Goal: Task Accomplishment & Management: Complete application form

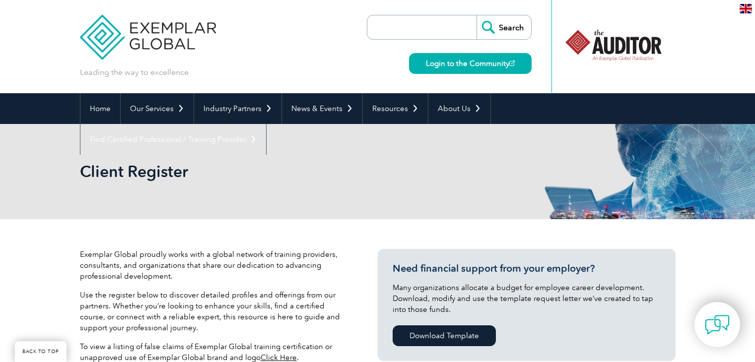
select select "Brazil"
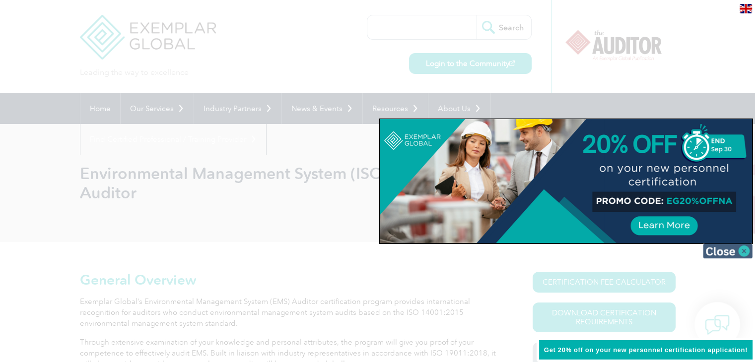
click at [742, 251] on img at bounding box center [728, 251] width 50 height 15
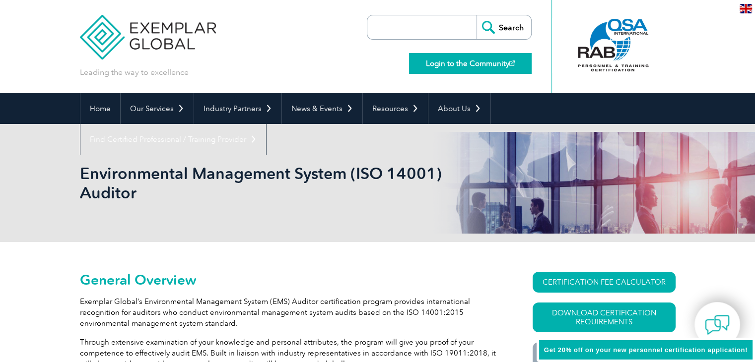
click at [484, 64] on link "Login to the Community" at bounding box center [470, 63] width 123 height 21
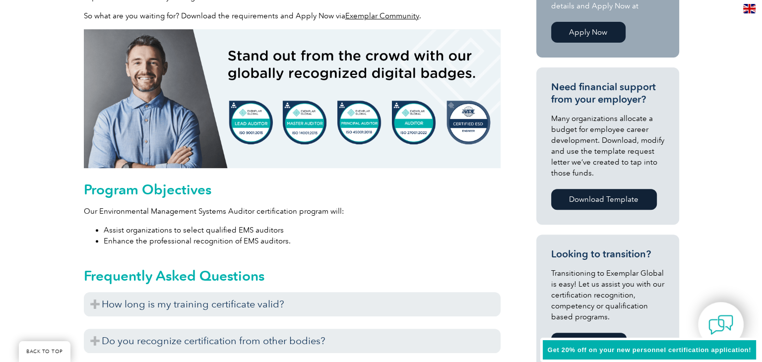
scroll to position [199, 0]
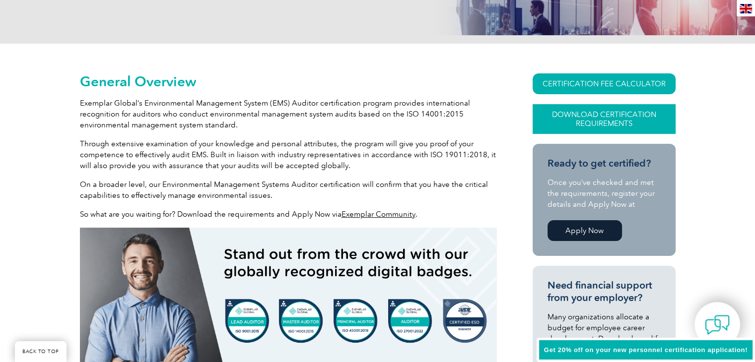
click at [621, 122] on link "Download Certification Requirements" at bounding box center [604, 119] width 143 height 30
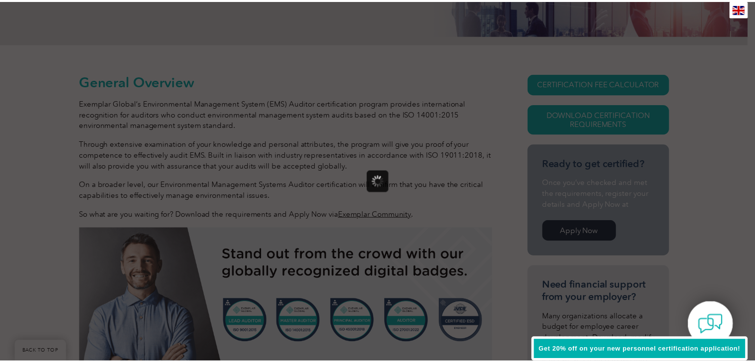
scroll to position [0, 0]
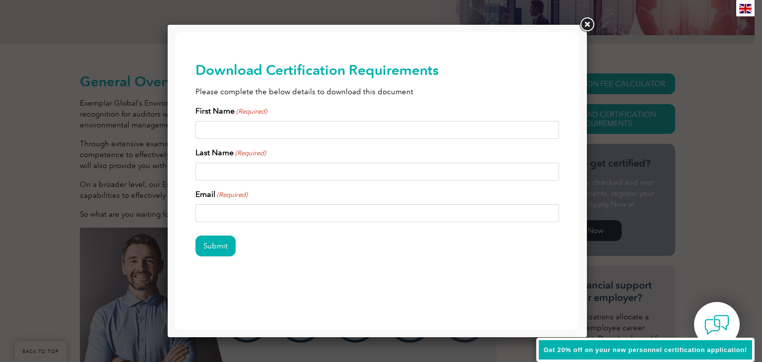
click at [590, 23] on link at bounding box center [587, 25] width 18 height 18
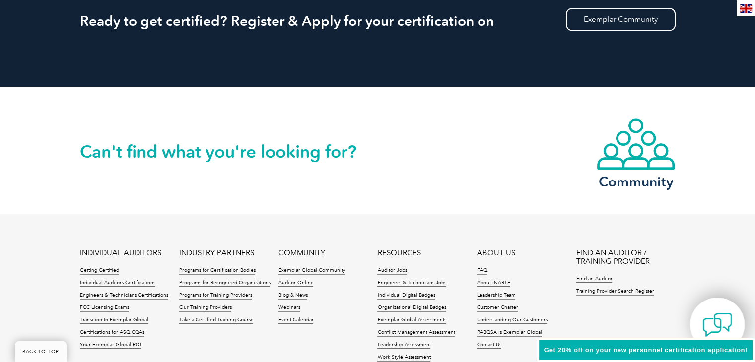
scroll to position [1340, 0]
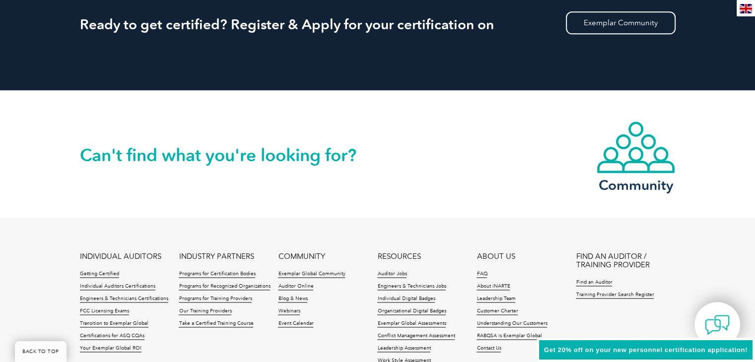
click at [728, 319] on img at bounding box center [717, 325] width 25 height 25
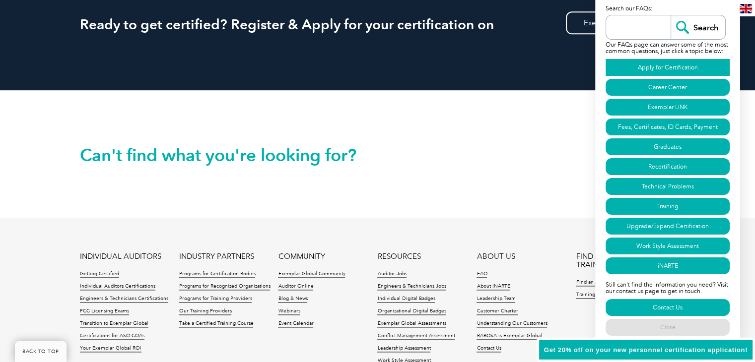
click at [673, 65] on link "Apply for Certification" at bounding box center [668, 67] width 124 height 17
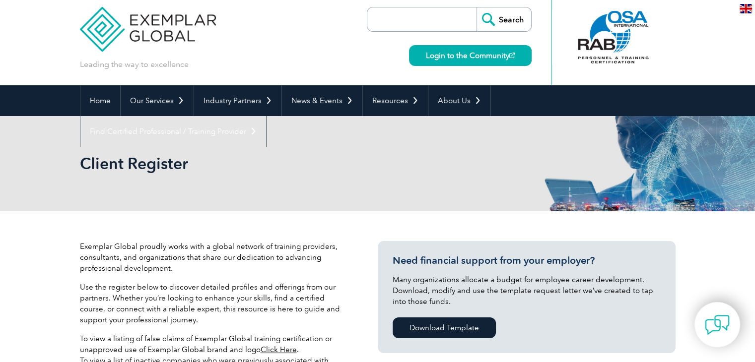
scroll to position [50, 0]
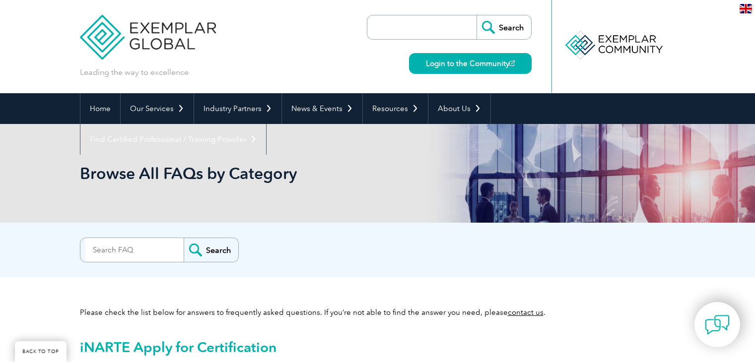
scroll to position [570, 0]
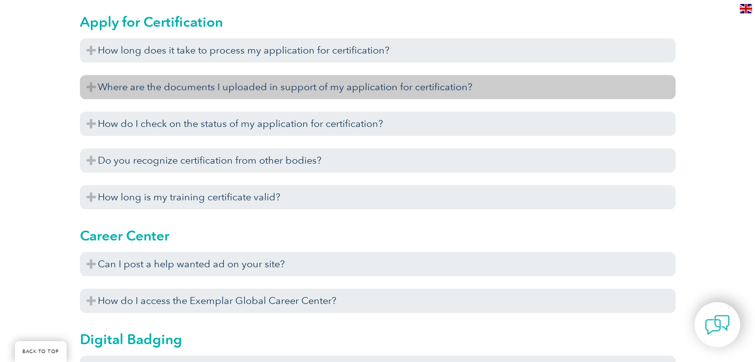
click at [173, 87] on h3 "Where are the documents I uploaded in support of my application for certificati…" at bounding box center [378, 87] width 596 height 24
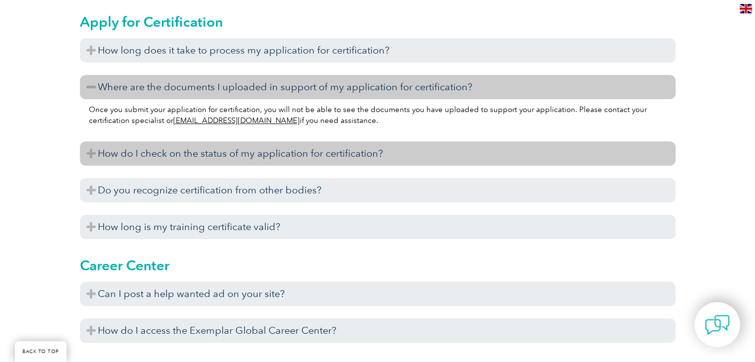
click at [199, 151] on h3 "How do I check on the status of my application for certification?" at bounding box center [378, 153] width 596 height 24
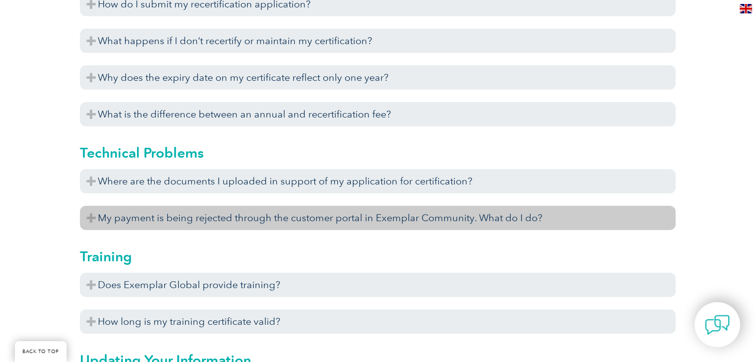
scroll to position [3052, 0]
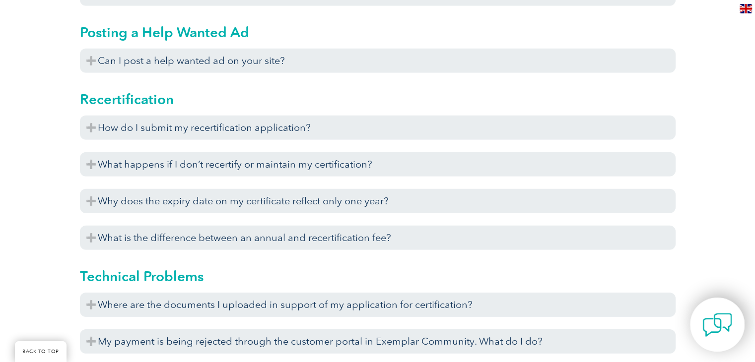
click at [723, 315] on img at bounding box center [717, 325] width 30 height 30
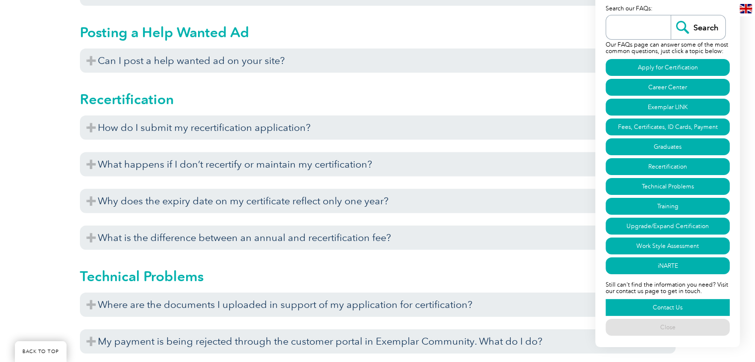
click at [686, 305] on link "Contact Us" at bounding box center [668, 307] width 124 height 17
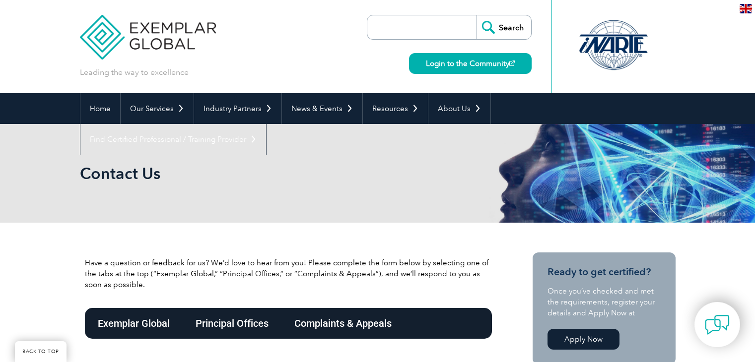
scroll to position [138, 0]
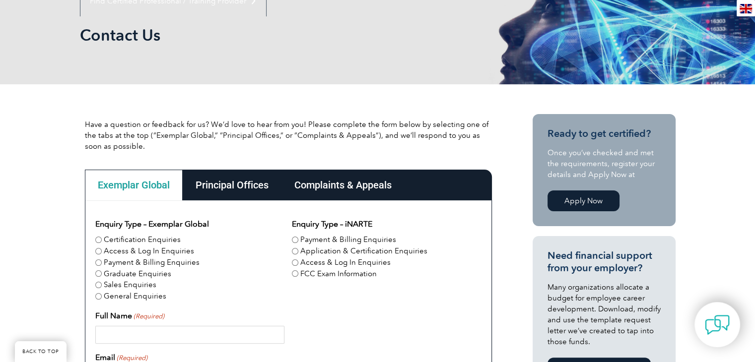
click at [251, 182] on div "Principal Offices" at bounding box center [232, 185] width 99 height 31
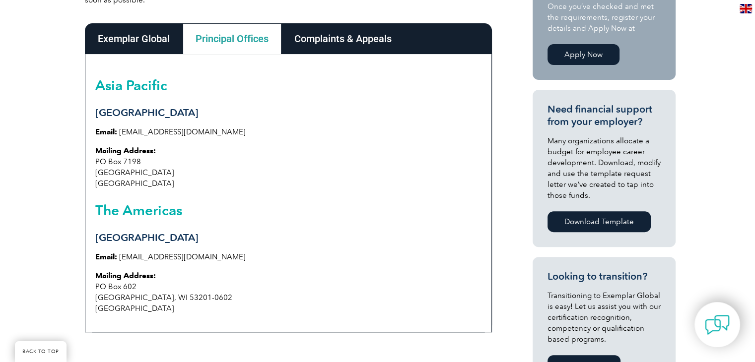
scroll to position [287, 0]
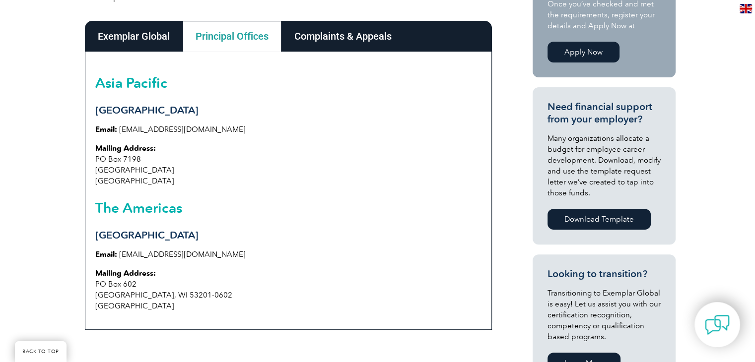
click at [134, 45] on div "Exemplar Global" at bounding box center [134, 36] width 98 height 31
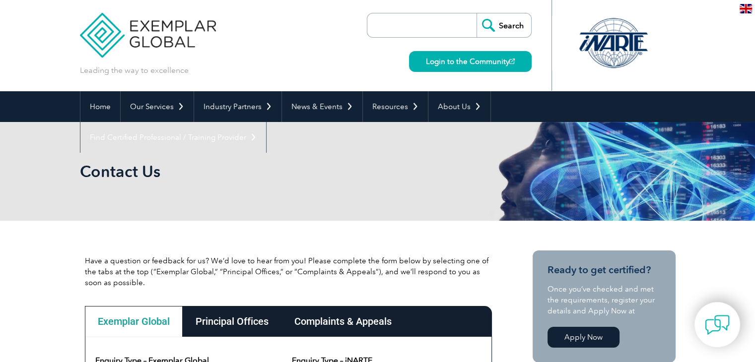
scroll to position [0, 0]
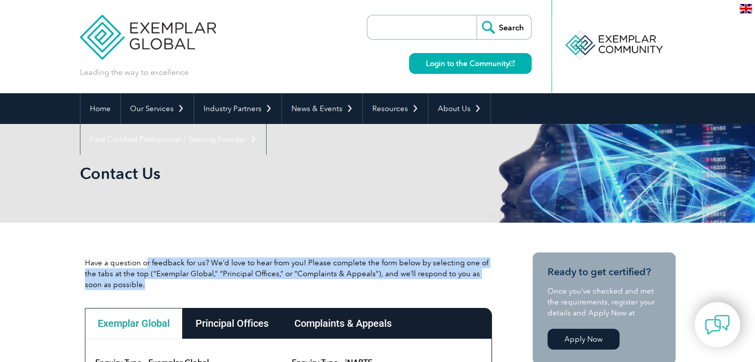
drag, startPoint x: 146, startPoint y: 265, endPoint x: 404, endPoint y: 280, distance: 257.6
click at [404, 280] on p "Have a question or feedback for us? We’d love to hear from you! Please complete…" at bounding box center [288, 274] width 407 height 33
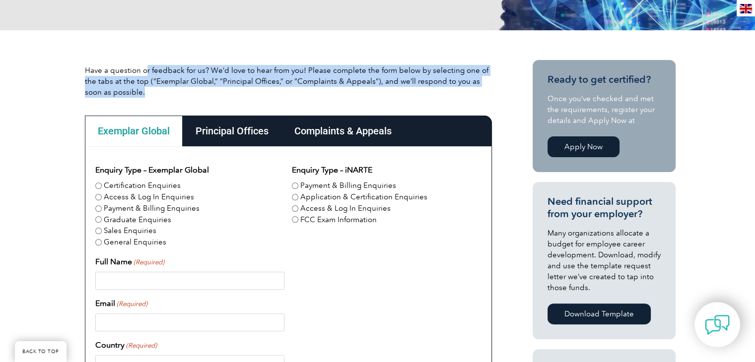
scroll to position [199, 0]
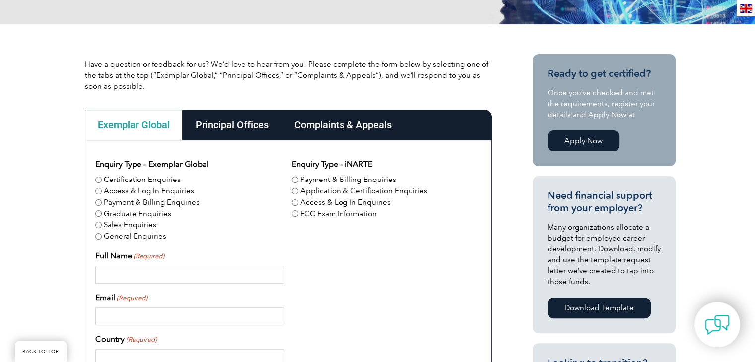
click at [372, 126] on div "Complaints & Appeals" at bounding box center [342, 125] width 123 height 31
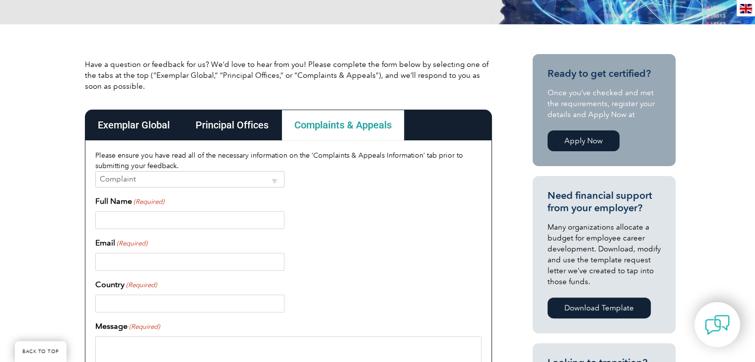
click at [140, 118] on div "Exemplar Global" at bounding box center [134, 125] width 98 height 31
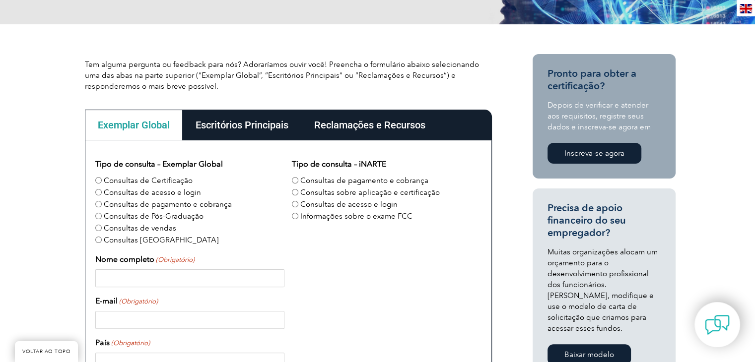
click at [99, 179] on input "Consultas de Certificação" at bounding box center [98, 180] width 6 height 6
radio input "true"
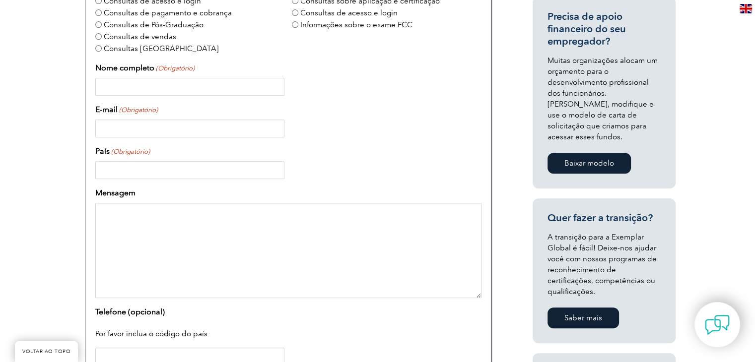
scroll to position [397, 0]
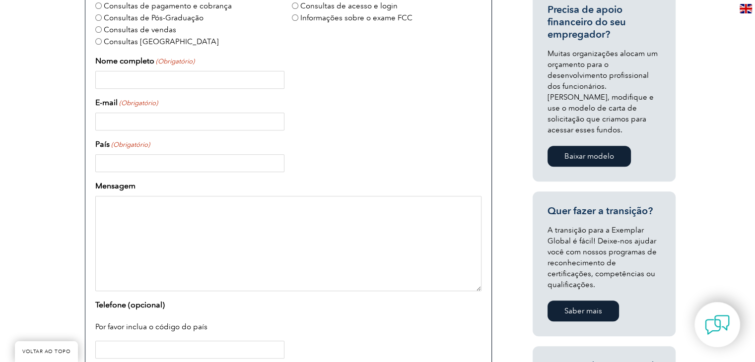
click at [127, 74] on input "Nome completo (Obrigatório)" at bounding box center [189, 80] width 189 height 18
type input "DANIEL ARAUJO"
type input "biologoaraujo@gmail.com"
type input "Brasil"
type input "+5551992598043"
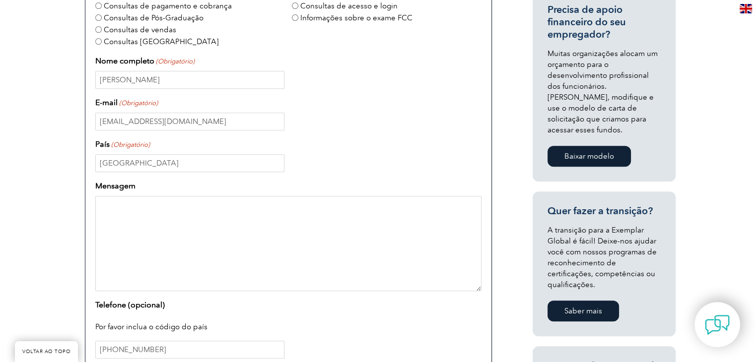
click at [141, 235] on textarea "Mensagem" at bounding box center [288, 243] width 386 height 95
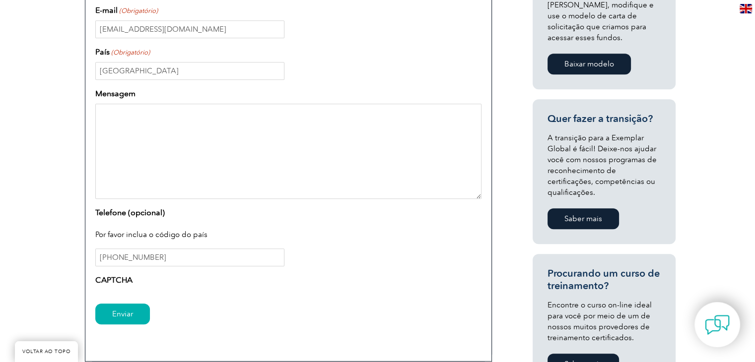
scroll to position [496, 0]
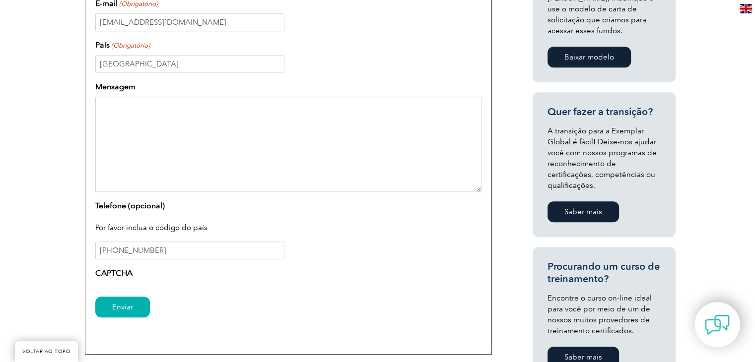
drag, startPoint x: 147, startPoint y: 141, endPoint x: 165, endPoint y: 139, distance: 18.0
click at [148, 140] on textarea "Mensagem" at bounding box center [288, 144] width 386 height 95
click at [114, 108] on textarea "Olá." at bounding box center [288, 144] width 386 height 95
click at [114, 107] on textarea "Olá." at bounding box center [288, 144] width 386 height 95
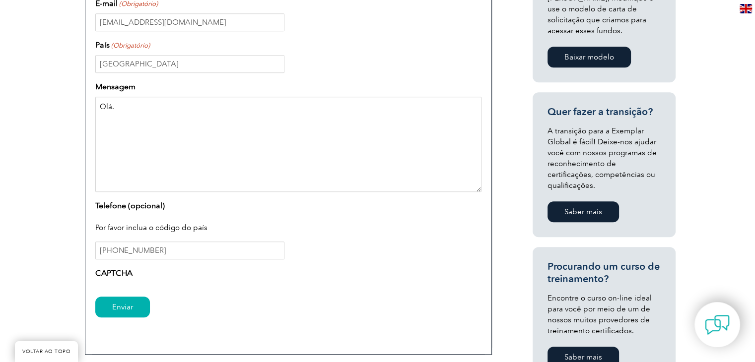
paste textarea "I need to obtain an ISO 14001 lead auditor certificate. I accessed the link htt…"
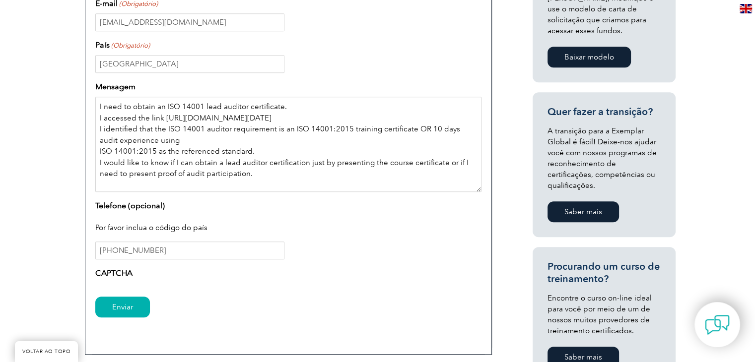
click at [106, 104] on textarea "I need to obtain an ISO 14001 lead auditor certificate. I accessed the link htt…" at bounding box center [288, 144] width 386 height 95
click at [97, 105] on textarea "I need to obtain an ISO 14001 lead auditor certificate. I accessed the link htt…" at bounding box center [288, 144] width 386 height 95
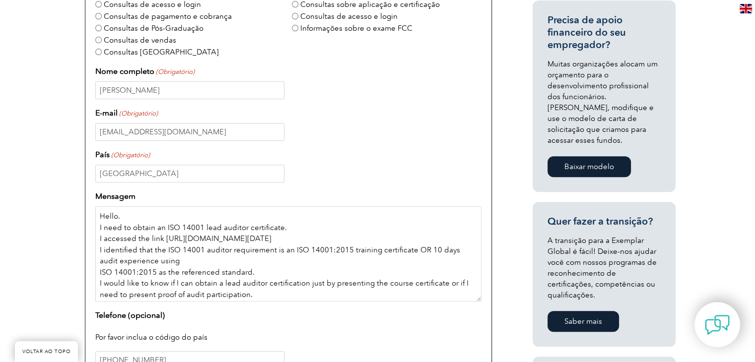
scroll to position [397, 0]
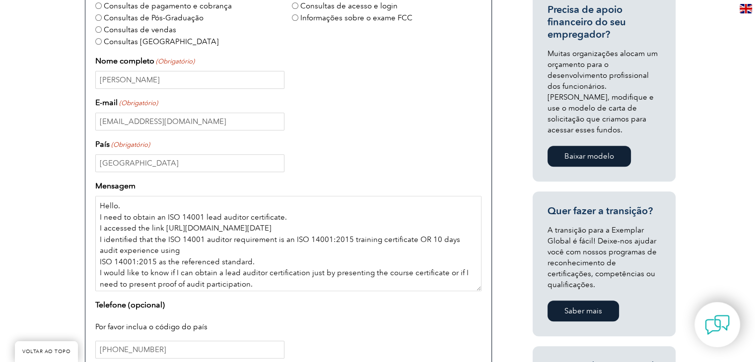
click at [180, 261] on textarea "Hello. I need to obtain an ISO 14001 lead auditor certificate. I accessed the l…" at bounding box center [288, 243] width 386 height 95
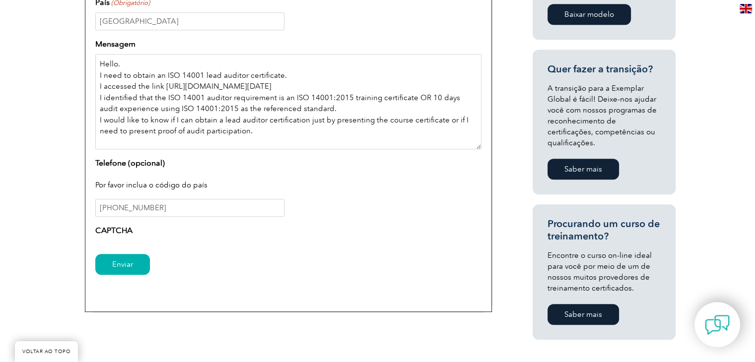
scroll to position [546, 0]
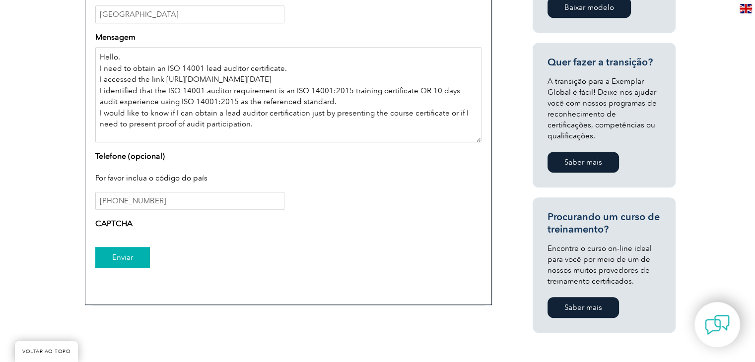
type textarea "Hello. I need to obtain an ISO 14001 lead auditor certificate. I accessed the l…"
click at [133, 258] on input "Enviar" at bounding box center [122, 257] width 55 height 21
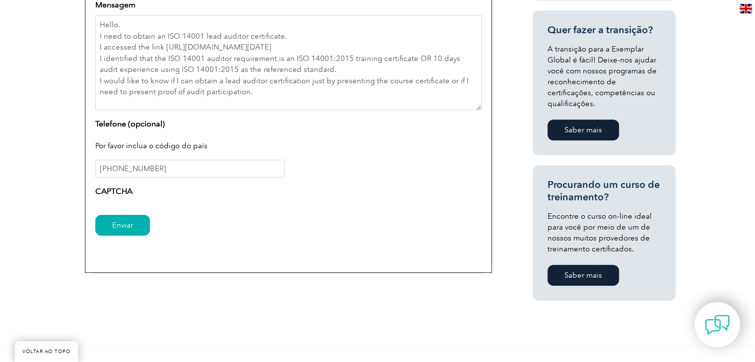
scroll to position [596, 0]
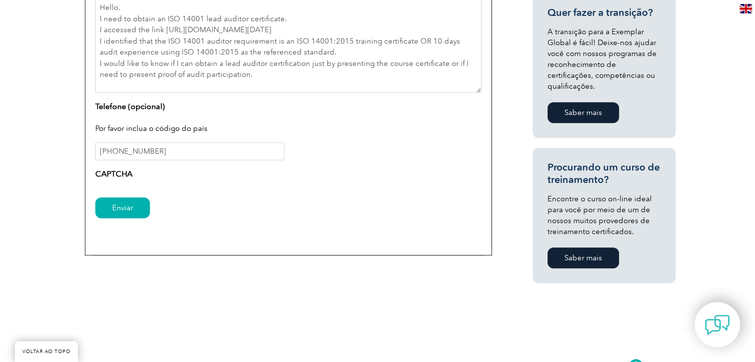
click at [112, 171] on font "CAPTCHA" at bounding box center [113, 173] width 37 height 9
click at [127, 179] on label "CAPTCHA" at bounding box center [113, 174] width 37 height 12
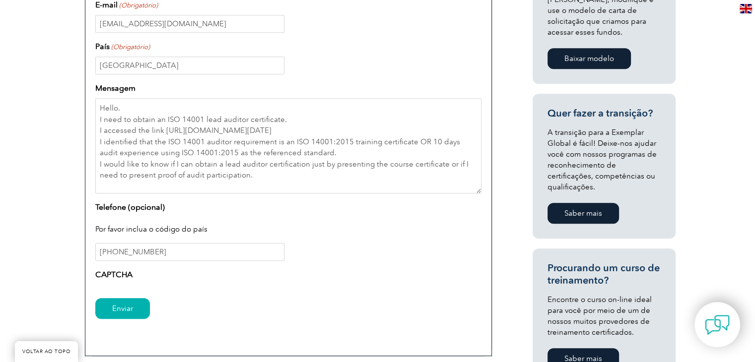
scroll to position [496, 0]
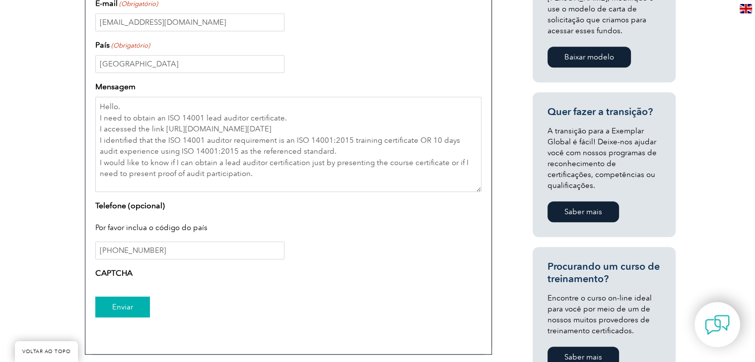
click at [139, 311] on input "Enviar" at bounding box center [122, 307] width 55 height 21
click at [129, 307] on input "Enviar" at bounding box center [122, 307] width 55 height 21
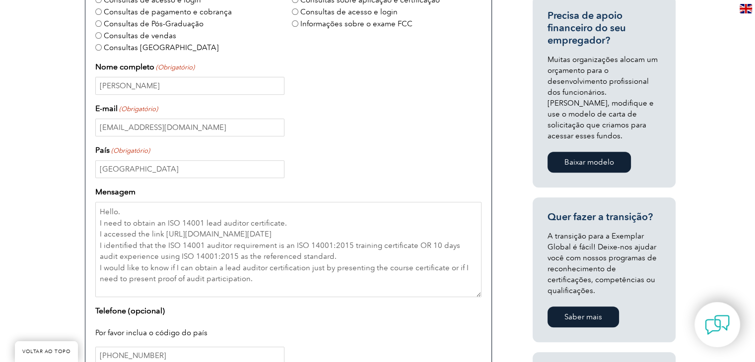
scroll to position [596, 0]
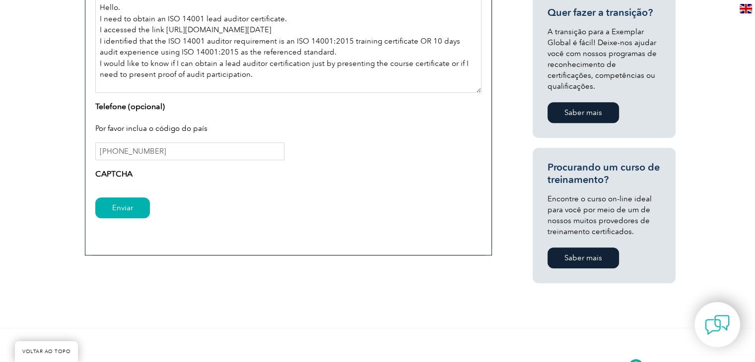
click at [196, 68] on textarea "Hello. I need to obtain an ISO 14001 lead auditor certificate. I accessed the l…" at bounding box center [288, 45] width 386 height 95
click at [196, 67] on textarea "Hello. I need to obtain an ISO 14001 lead auditor certificate. I accessed the l…" at bounding box center [288, 45] width 386 height 95
click at [248, 88] on textarea "Hello. I need to obtain an ISO 14001 lead auditor certificate. I accessed the l…" at bounding box center [288, 45] width 386 height 95
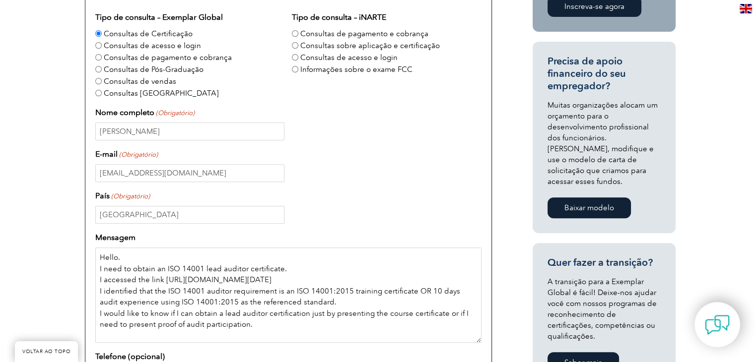
scroll to position [0, 0]
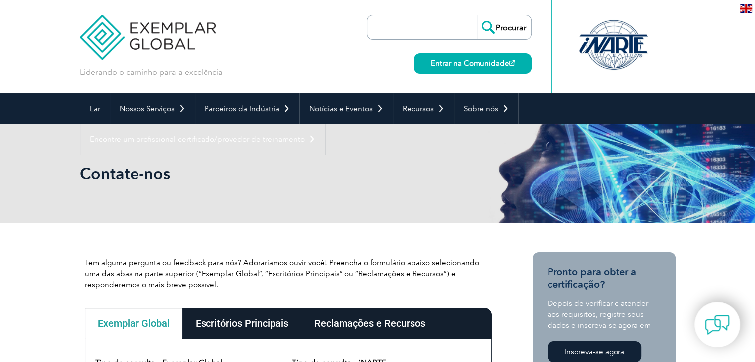
drag, startPoint x: 257, startPoint y: 83, endPoint x: 44, endPoint y: 338, distance: 331.9
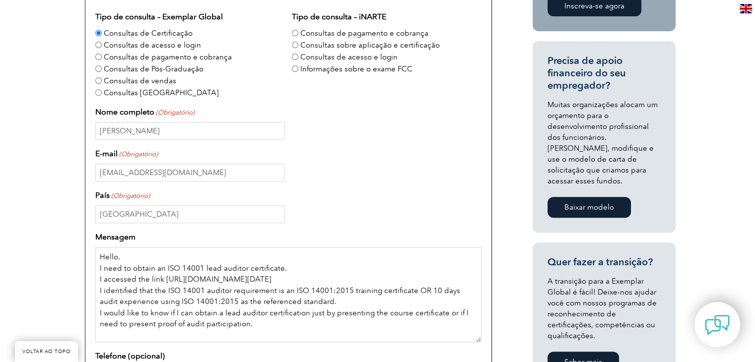
scroll to position [347, 0]
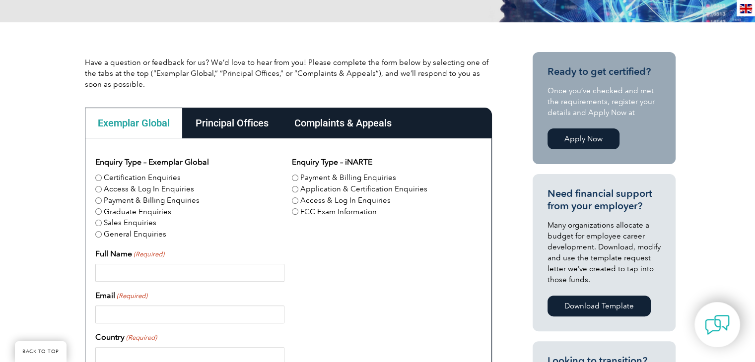
scroll to position [199, 0]
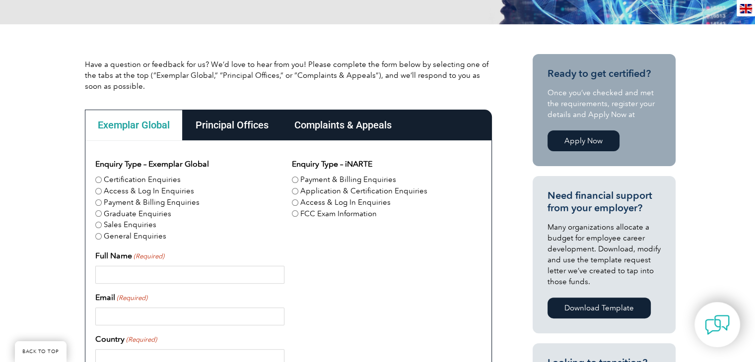
drag, startPoint x: 115, startPoint y: 183, endPoint x: 124, endPoint y: 183, distance: 8.9
click at [116, 182] on label "Certification Enquiries" at bounding box center [142, 179] width 77 height 11
click at [102, 182] on input "Certification Enquiries" at bounding box center [98, 180] width 6 height 6
radio input "true"
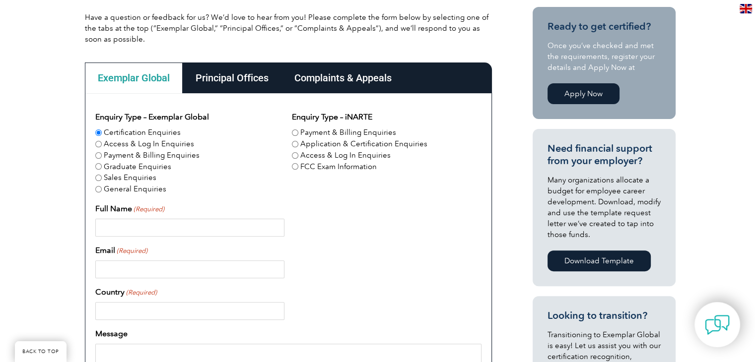
scroll to position [248, 0]
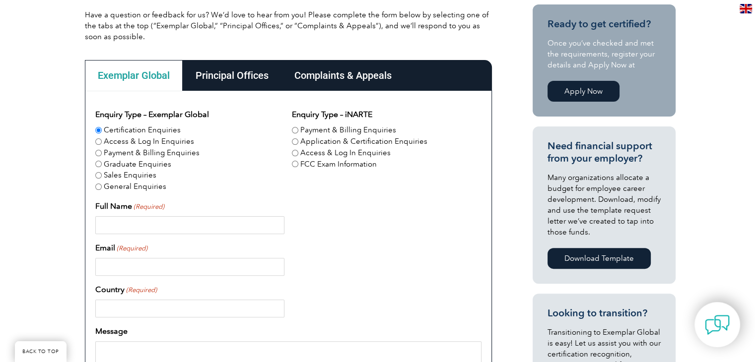
click at [129, 223] on input "Full Name (Required)" at bounding box center [189, 225] width 189 height 18
type input "DANIEL ARAUJO"
type input "biologoaraujo@gmail.com"
type input "Brasil"
type input "[PHONE_NUMBER]"
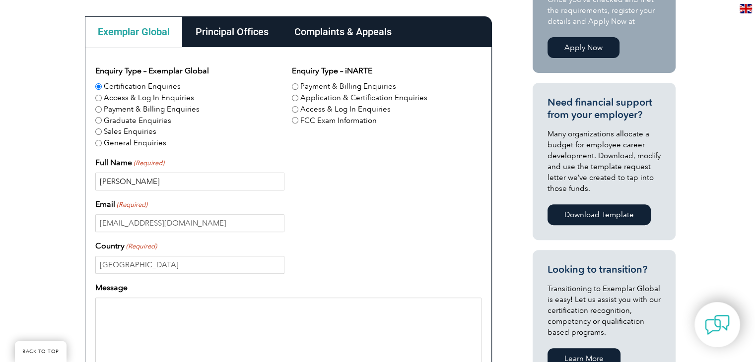
scroll to position [347, 0]
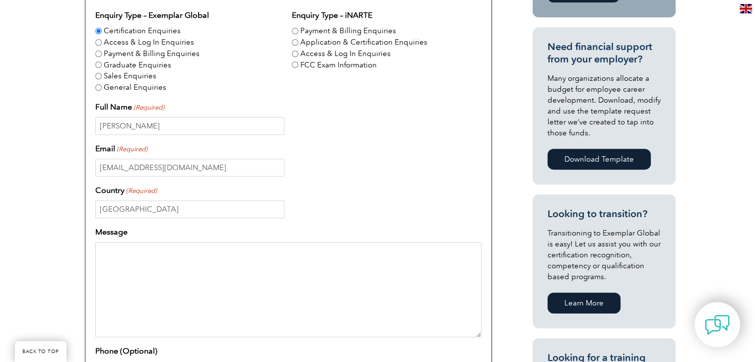
click at [129, 277] on textarea "Message" at bounding box center [288, 289] width 386 height 95
paste textarea "Hello. I need to obtain an ISO 14001 lead auditor certificate. I accessed the l…"
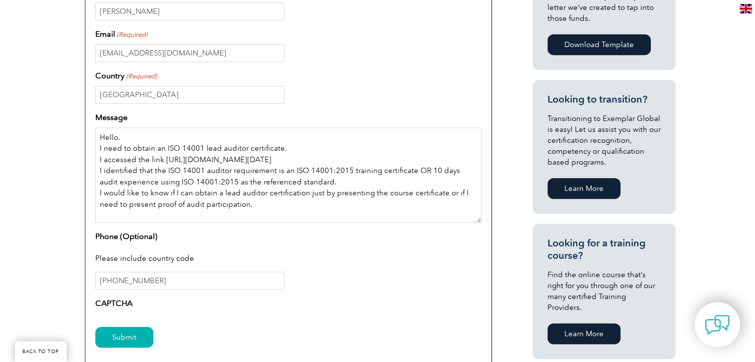
scroll to position [496, 0]
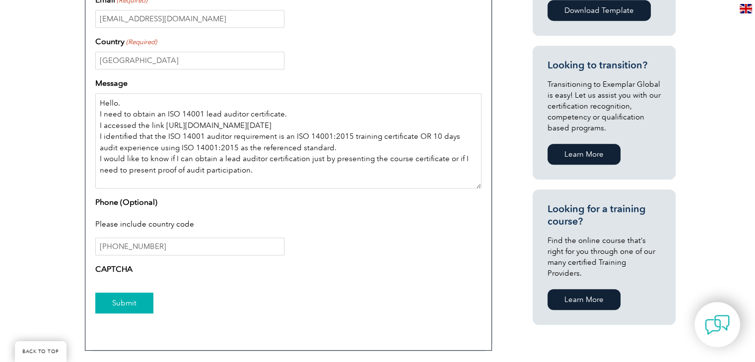
type textarea "Hello. I need to obtain an ISO 14001 lead auditor certificate. I accessed the l…"
click at [126, 309] on input "Submit" at bounding box center [124, 303] width 58 height 21
click at [101, 269] on label "CAPTCHA" at bounding box center [113, 270] width 37 height 12
click at [120, 274] on label "CAPTCHA" at bounding box center [113, 270] width 37 height 12
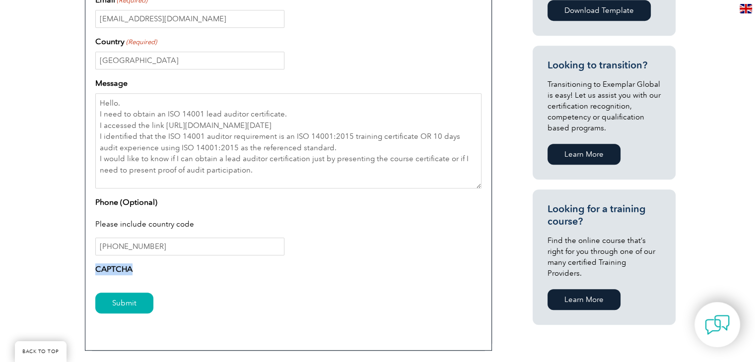
click at [123, 274] on label "CAPTCHA" at bounding box center [113, 270] width 37 height 12
drag, startPoint x: 201, startPoint y: 282, endPoint x: 226, endPoint y: 286, distance: 25.7
click at [202, 282] on form "Enquiry Type – Exemplar Global Certification Enquiries Access & Log In Enquirie…" at bounding box center [288, 93] width 386 height 465
click at [128, 300] on input "Submit" at bounding box center [124, 303] width 58 height 21
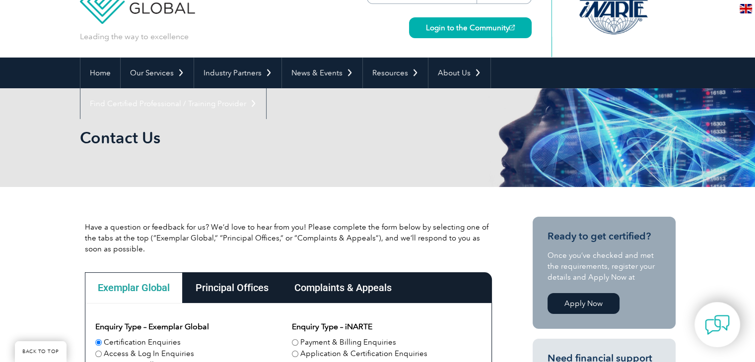
scroll to position [0, 0]
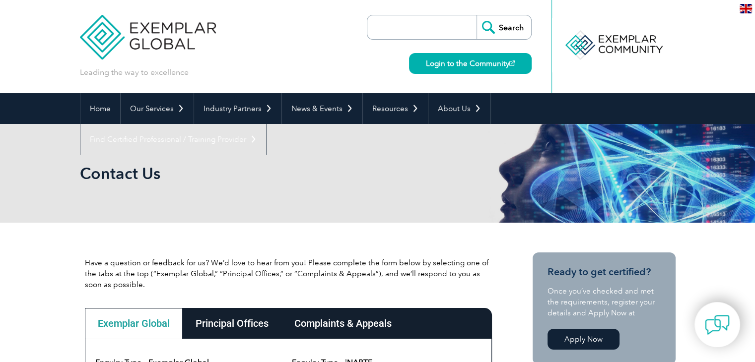
click at [182, 30] on img at bounding box center [148, 30] width 136 height 60
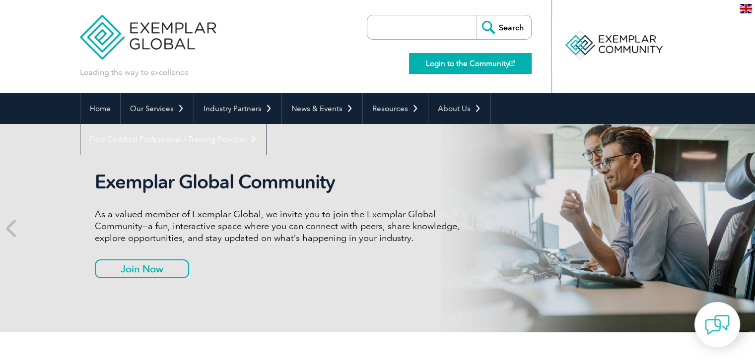
click at [486, 68] on link "Login to the Community" at bounding box center [470, 63] width 123 height 21
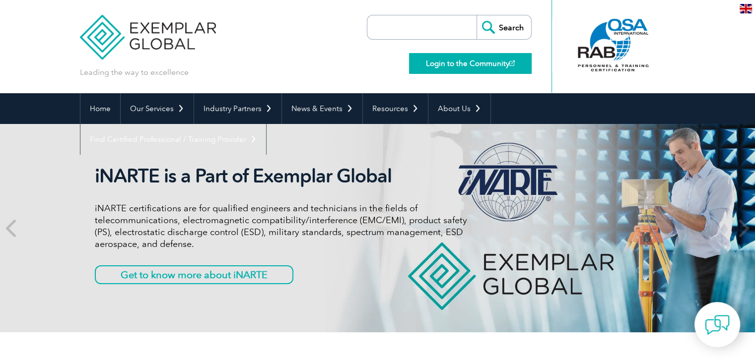
click at [494, 68] on link "Login to the Community" at bounding box center [470, 63] width 123 height 21
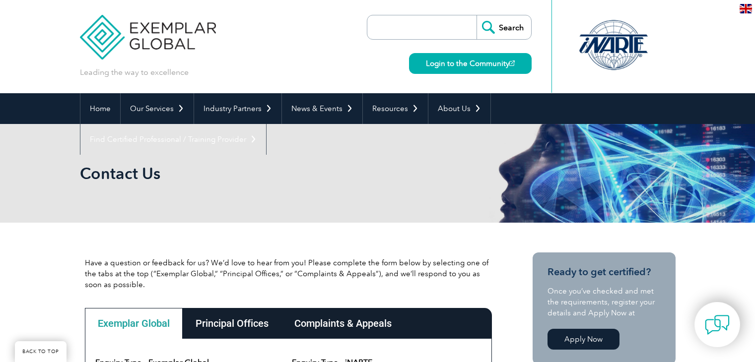
scroll to position [188, 0]
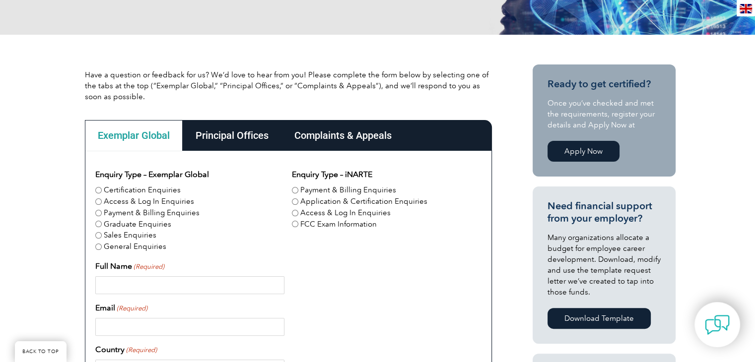
click at [127, 191] on label "Certification Enquiries" at bounding box center [142, 190] width 77 height 11
click at [102, 191] on input "Certification Enquiries" at bounding box center [98, 190] width 6 height 6
radio input "true"
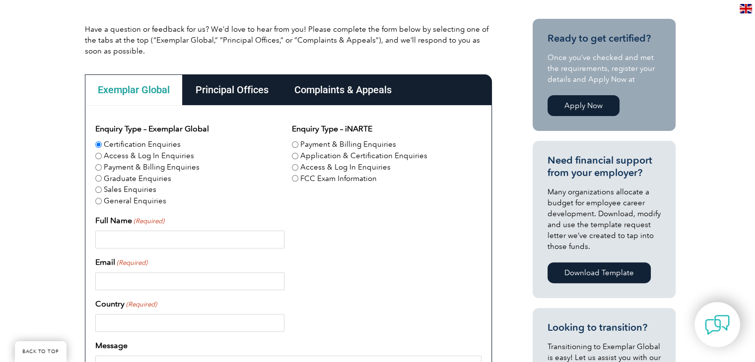
scroll to position [238, 0]
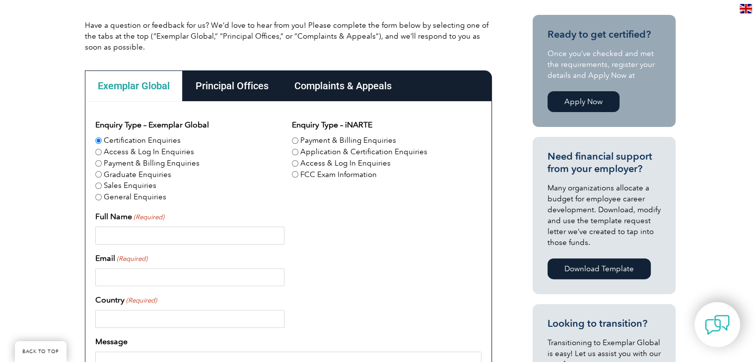
click at [183, 234] on input "Full Name (Required)" at bounding box center [189, 236] width 189 height 18
type input "[PERSON_NAME]"
type input "[EMAIL_ADDRESS][DOMAIN_NAME]"
type input "[GEOGRAPHIC_DATA]"
type input "[PHONE_NUMBER]"
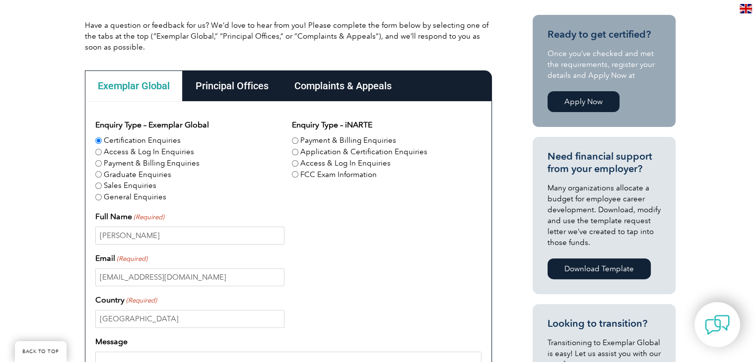
click at [348, 243] on div "[PERSON_NAME]" at bounding box center [288, 236] width 386 height 18
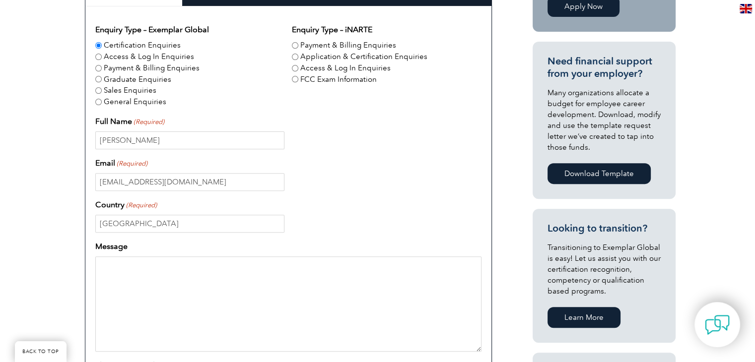
scroll to position [337, 0]
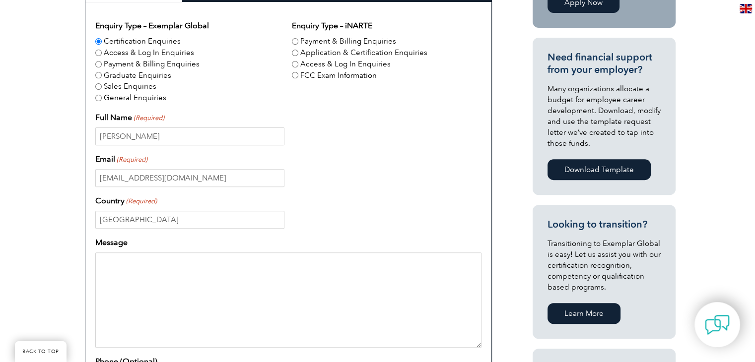
click at [190, 269] on textarea "Message" at bounding box center [288, 300] width 386 height 95
paste textarea "Hello. I need to obtain an ISO 14001 lead auditor certificate. I accessed the l…"
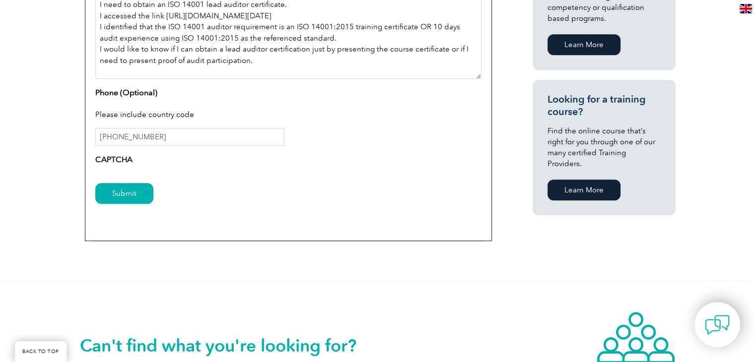
scroll to position [585, 0]
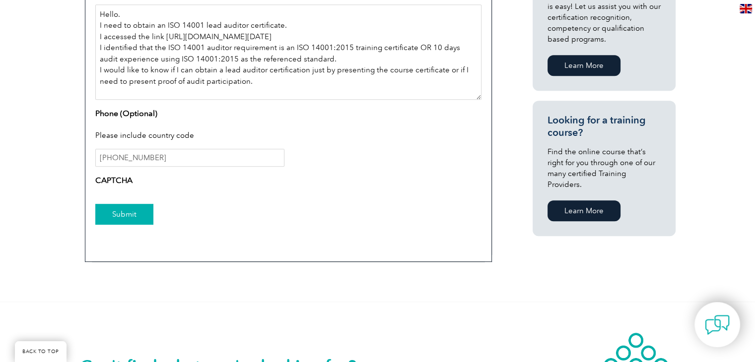
type textarea "Hello. I need to obtain an ISO 14001 lead auditor certificate. I accessed the l…"
click at [136, 214] on input "Submit" at bounding box center [124, 214] width 58 height 21
click at [748, 9] on img at bounding box center [746, 8] width 12 height 9
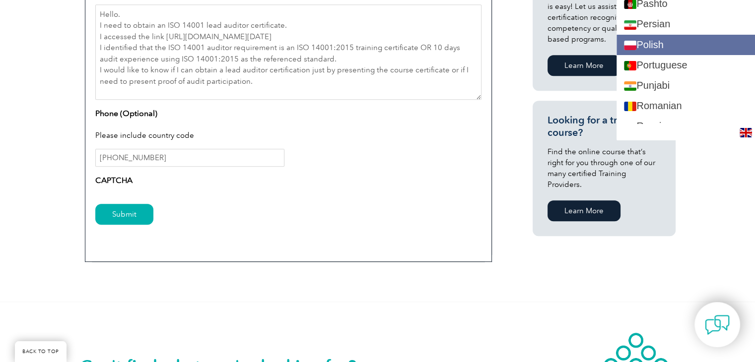
scroll to position [1390, 0]
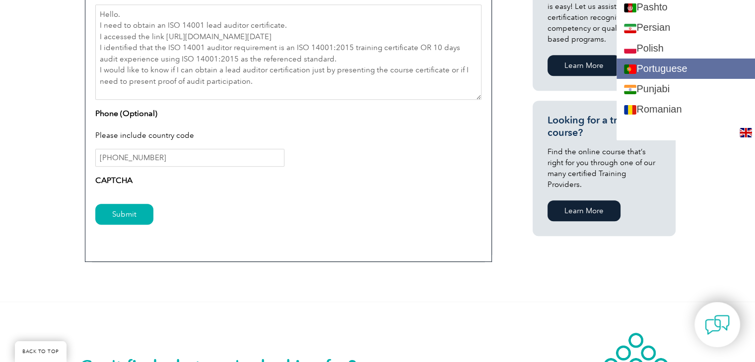
click at [689, 64] on link "Portuguese" at bounding box center [685, 69] width 138 height 20
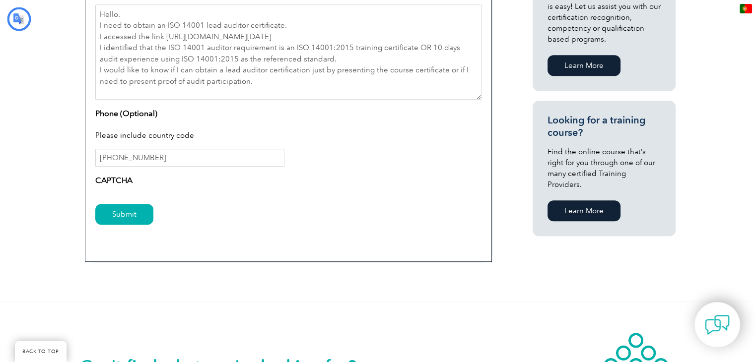
scroll to position [0, 0]
type input "Procurar"
type input "Enviar"
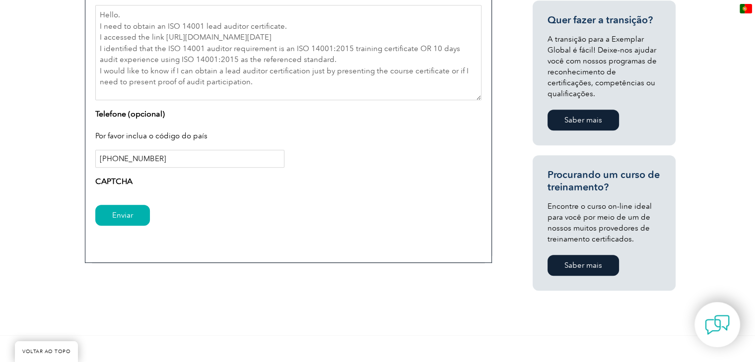
click at [189, 157] on input "[PHONE_NUMBER]" at bounding box center [189, 159] width 189 height 18
type input "+"
drag, startPoint x: 119, startPoint y: 215, endPoint x: 409, endPoint y: 225, distance: 290.0
click at [119, 215] on input "Enviar" at bounding box center [122, 215] width 55 height 21
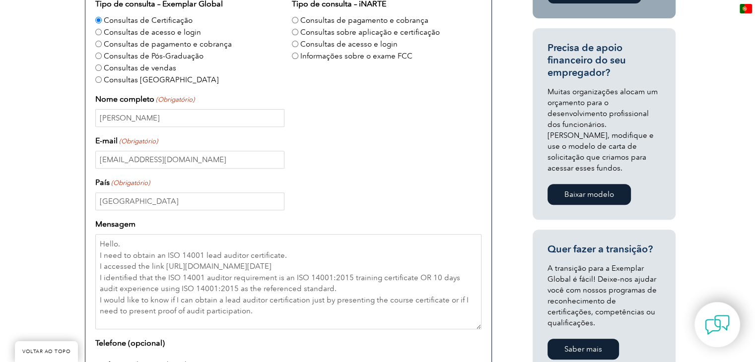
scroll to position [340, 0]
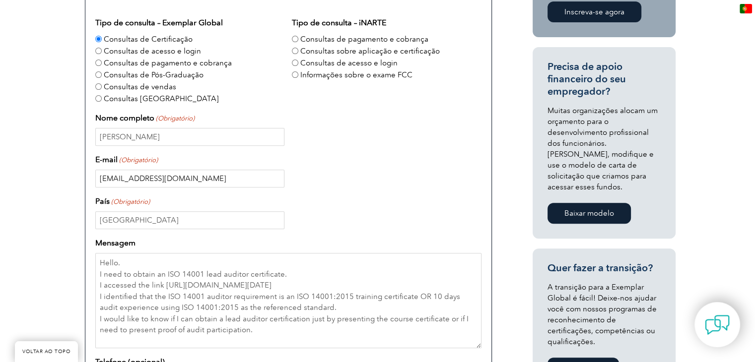
drag, startPoint x: 180, startPoint y: 178, endPoint x: 204, endPoint y: 175, distance: 24.1
click at [180, 178] on input "[EMAIL_ADDRESS][DOMAIN_NAME]" at bounding box center [189, 179] width 189 height 18
click at [205, 174] on input "[EMAIL_ADDRESS][DOMAIN_NAME]" at bounding box center [189, 179] width 189 height 18
click at [334, 140] on div "[PERSON_NAME]" at bounding box center [288, 137] width 386 height 18
click at [162, 210] on div "País (Obrigatório) [GEOGRAPHIC_DATA]" at bounding box center [288, 213] width 386 height 34
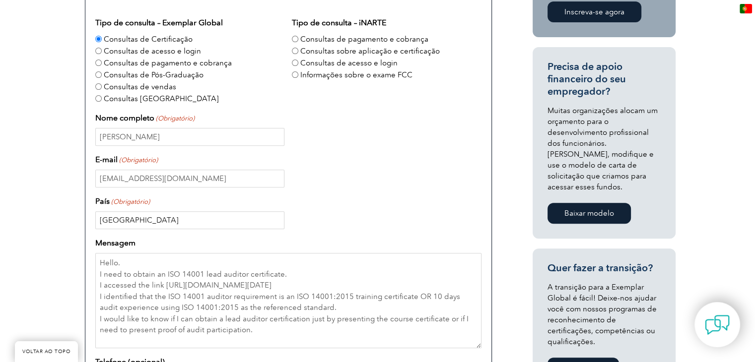
click at [148, 219] on input "[GEOGRAPHIC_DATA]" at bounding box center [189, 220] width 189 height 18
click at [207, 132] on input "[PERSON_NAME]" at bounding box center [189, 137] width 189 height 18
click at [324, 149] on div "Tipo de consulta – Exemplar Global Consultas de Certificação Consultas de acess…" at bounding box center [288, 228] width 386 height 423
click at [133, 57] on label "Consultas de pagamento e cobrança" at bounding box center [168, 63] width 128 height 12
click at [102, 60] on input "Consultas de pagamento e cobrança" at bounding box center [98, 63] width 6 height 6
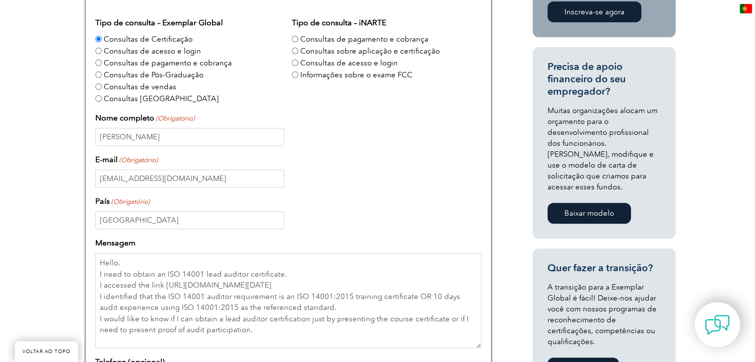
radio input "true"
click at [132, 52] on font "Consultas de acesso e login" at bounding box center [152, 51] width 97 height 9
click at [102, 52] on input "Consultas de acesso e login" at bounding box center [98, 51] width 6 height 6
radio input "true"
click at [135, 43] on label "Consultas de Certificação" at bounding box center [148, 39] width 89 height 12
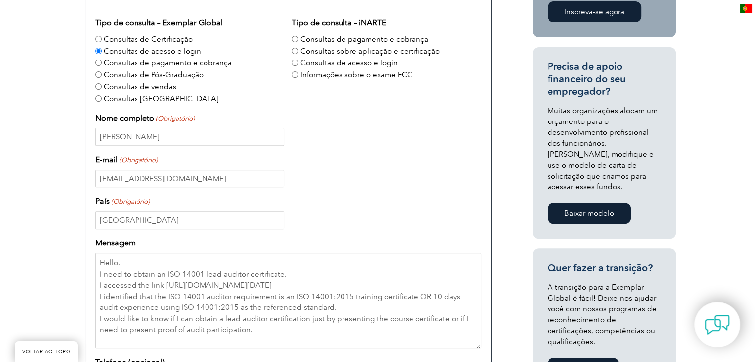
click at [102, 42] on input "Consultas de Certificação" at bounding box center [98, 39] width 6 height 6
radio input "true"
click at [354, 122] on div "Nome completo (Obrigatório) [PERSON_NAME]" at bounding box center [288, 129] width 386 height 34
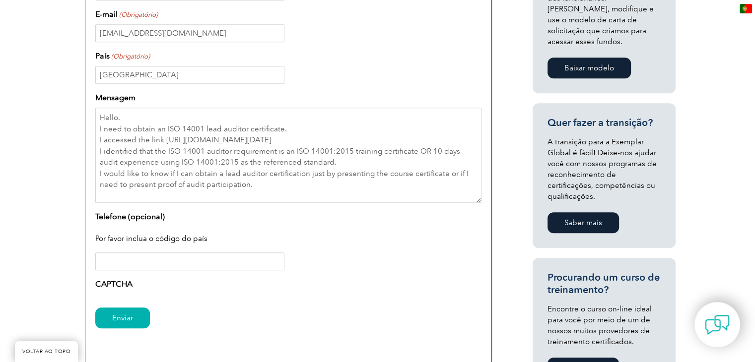
scroll to position [489, 0]
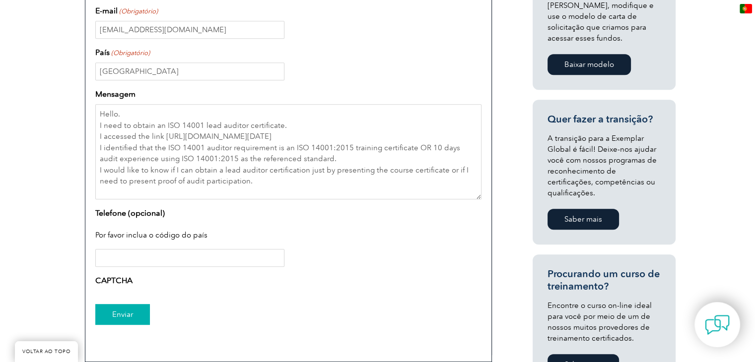
click at [141, 318] on input "Enviar" at bounding box center [122, 314] width 55 height 21
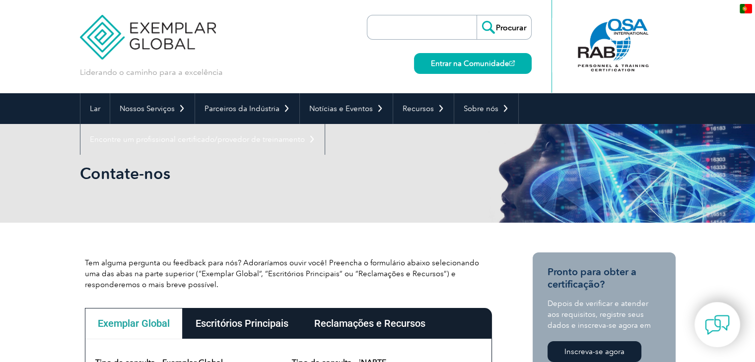
scroll to position [0, 0]
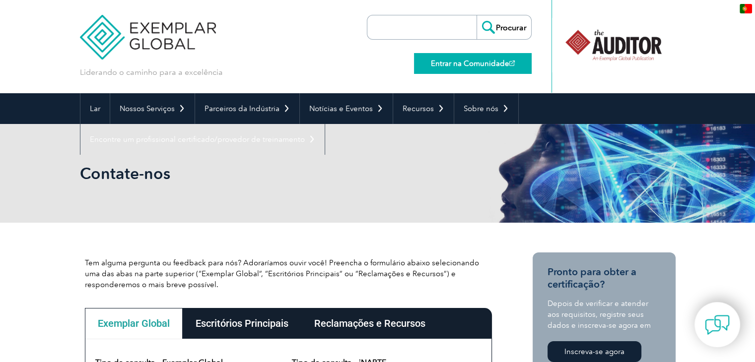
click at [523, 61] on link "Entrar na Comunidade" at bounding box center [473, 63] width 118 height 21
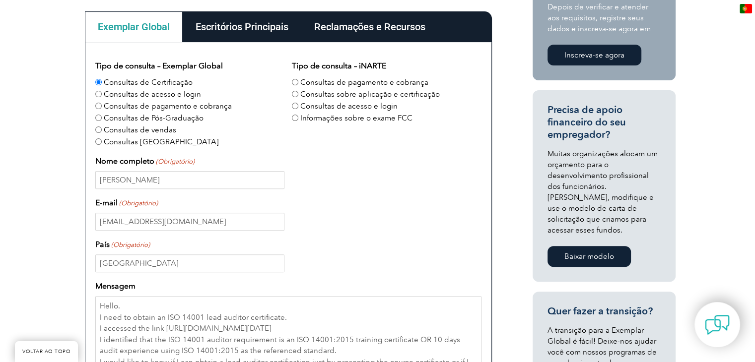
scroll to position [298, 0]
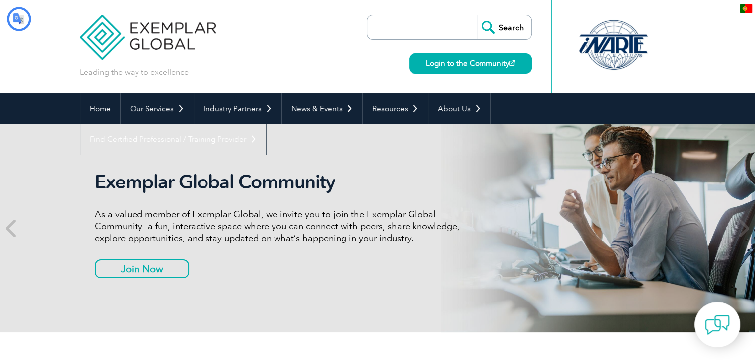
type input "Procurar"
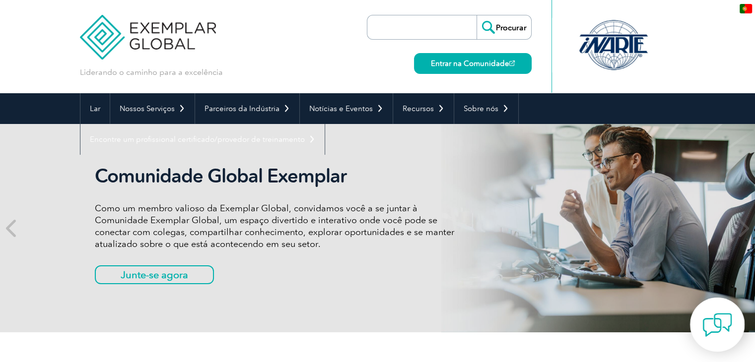
click at [709, 331] on img at bounding box center [717, 325] width 30 height 30
type input "Procurar"
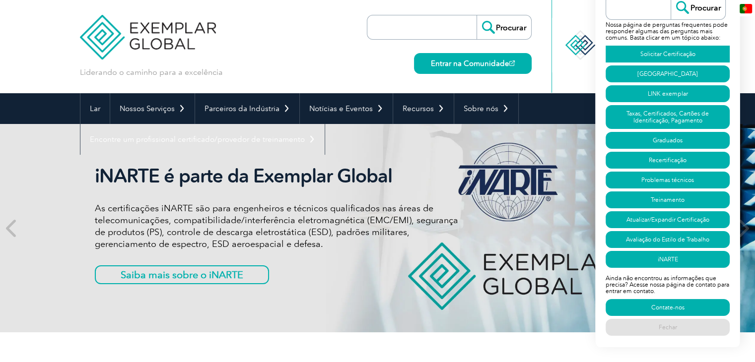
click at [650, 53] on font "Solicitar Certificação" at bounding box center [667, 54] width 55 height 7
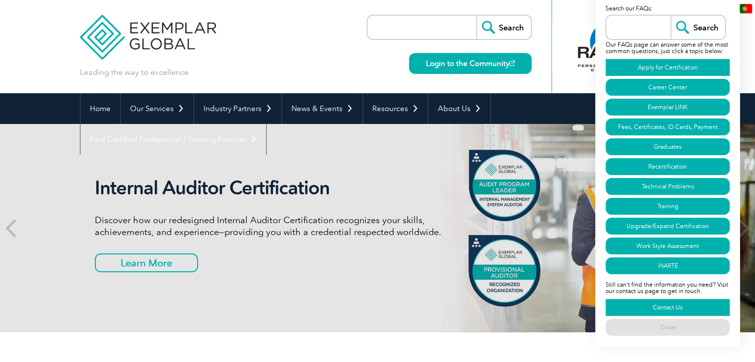
click at [672, 308] on link "Contact Us" at bounding box center [668, 307] width 124 height 17
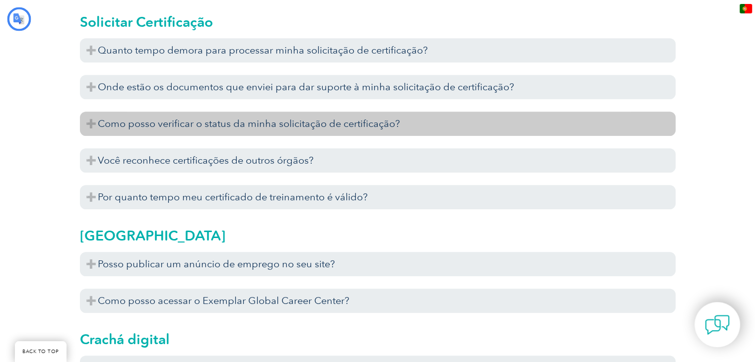
type input "Procurar"
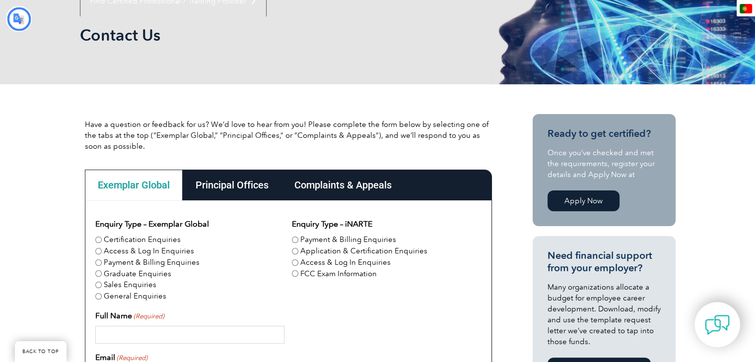
type input "Procurar"
type input "Enviar"
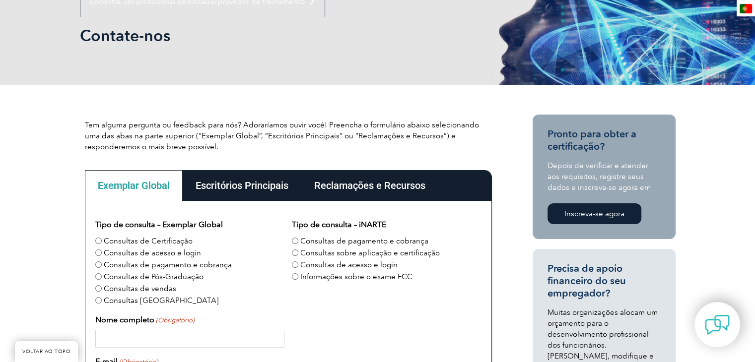
scroll to position [138, 0]
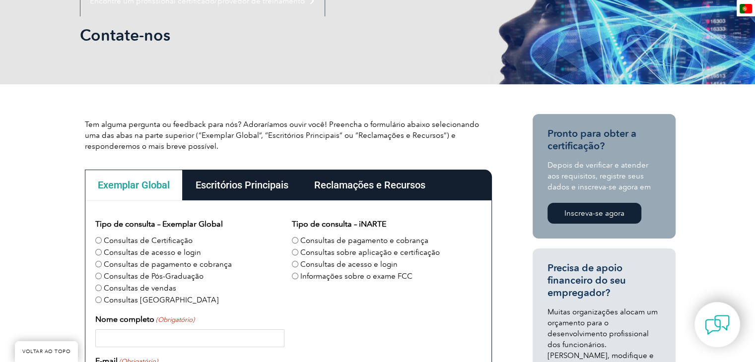
click at [156, 238] on font "Consultas de Certificação" at bounding box center [148, 240] width 89 height 9
click at [102, 238] on input "Consultas de Certificação" at bounding box center [98, 240] width 6 height 6
radio input "true"
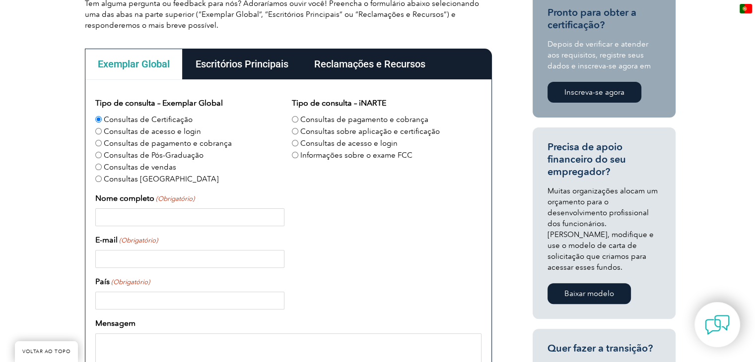
scroll to position [287, 0]
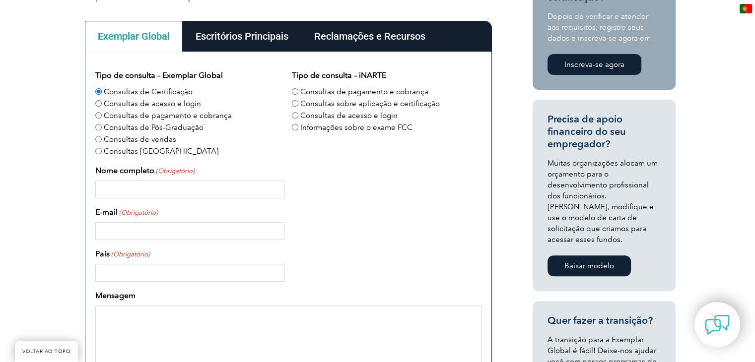
click at [132, 194] on input "Nome completo (Obrigatório)" at bounding box center [189, 190] width 189 height 18
type input "[PERSON_NAME]"
type input "[EMAIL_ADDRESS][DOMAIN_NAME]"
type input "[GEOGRAPHIC_DATA]"
type input "[PHONE_NUMBER]"
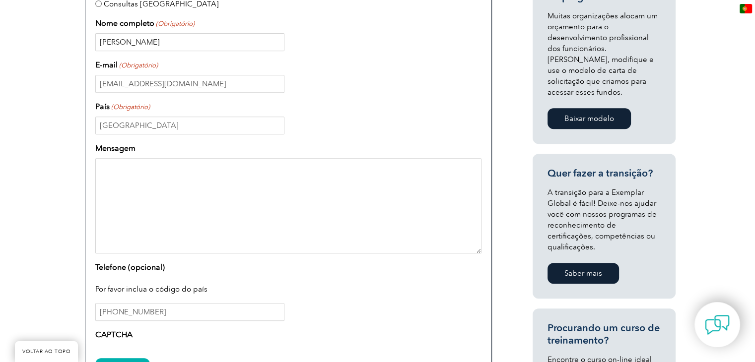
scroll to position [436, 0]
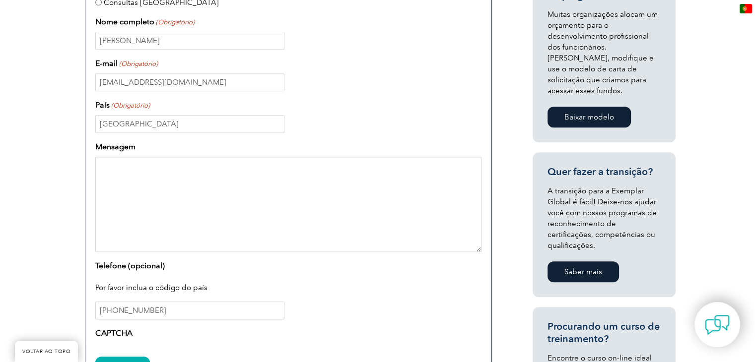
click at [214, 207] on textarea "Mensagem" at bounding box center [288, 204] width 386 height 95
paste textarea "[PERSON_NAME]"
type textarea "[PERSON_NAME]"
click at [191, 169] on textarea "[PERSON_NAME]" at bounding box center [288, 204] width 386 height 95
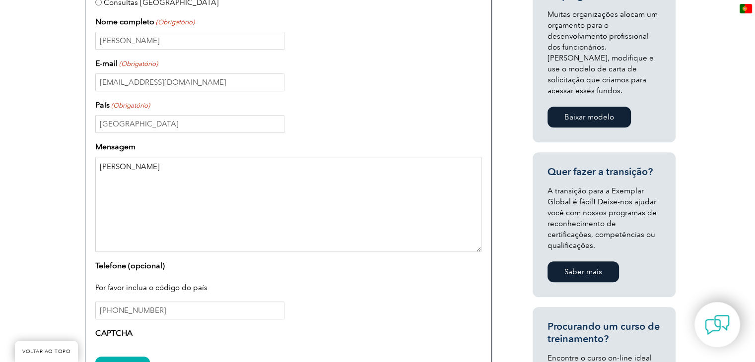
click at [191, 169] on textarea "[PERSON_NAME]" at bounding box center [288, 204] width 386 height 95
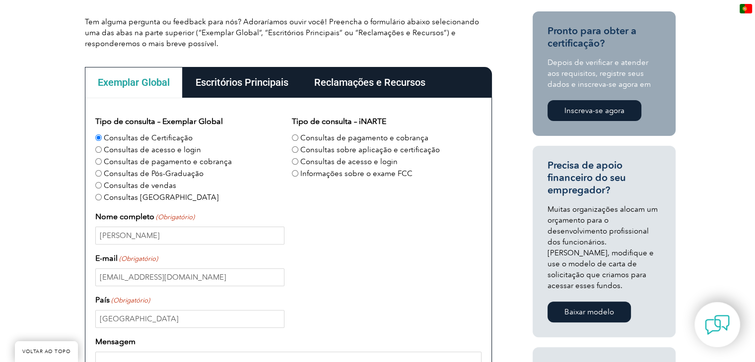
scroll to position [238, 0]
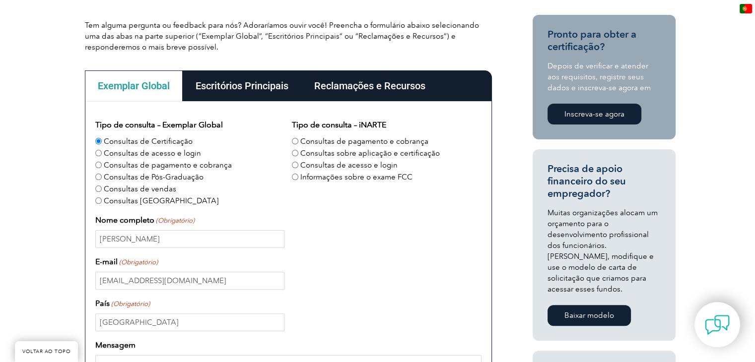
click at [604, 120] on link "Inscreva-se agora" at bounding box center [594, 114] width 94 height 21
